Goal: Task Accomplishment & Management: Manage account settings

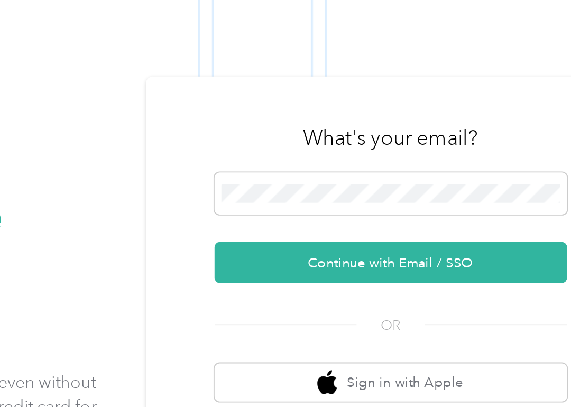
click at [330, 183] on button "Continue with Email / SSO" at bounding box center [425, 194] width 190 height 22
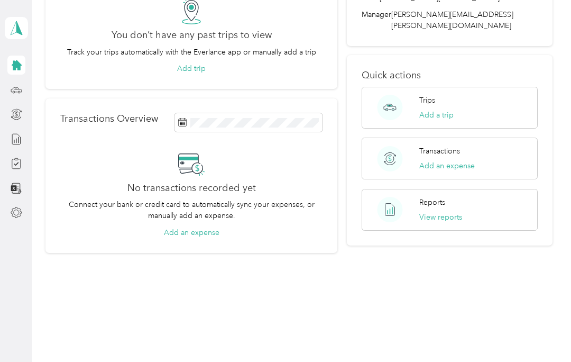
scroll to position [101, 0]
click at [97, 204] on p "Connect your bank or credit card to automatically sync your expenses, or manual…" at bounding box center [191, 210] width 263 height 22
click at [94, 211] on p "Connect your bank or credit card to automatically sync your expenses, or manual…" at bounding box center [191, 210] width 263 height 22
click at [423, 110] on button "Add a trip" at bounding box center [437, 115] width 34 height 11
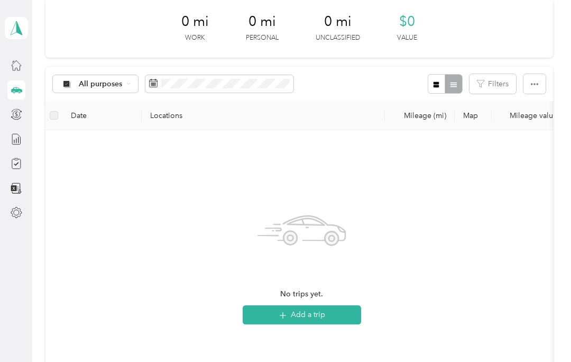
scroll to position [47, 0]
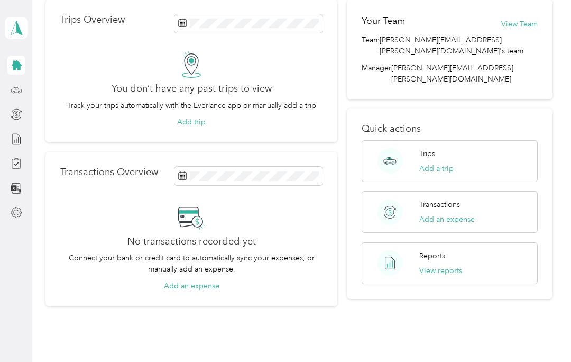
click at [417, 191] on div "Transactions Add an expense" at bounding box center [450, 212] width 177 height 42
click at [428, 265] on button "View reports" at bounding box center [441, 270] width 43 height 11
